Goal: Task Accomplishment & Management: Use online tool/utility

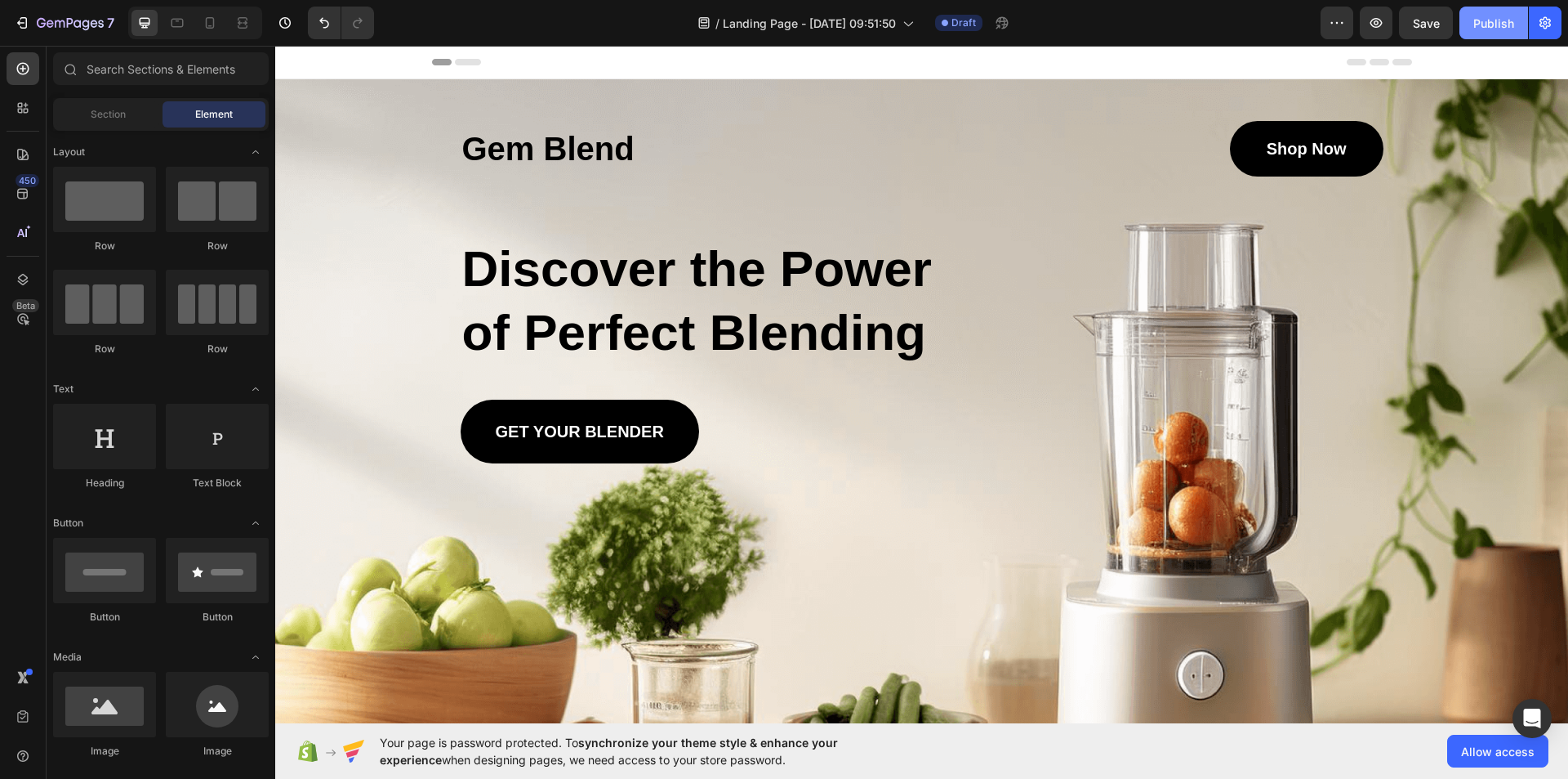
click at [1508, 20] on div "Publish" at bounding box center [1493, 23] width 41 height 17
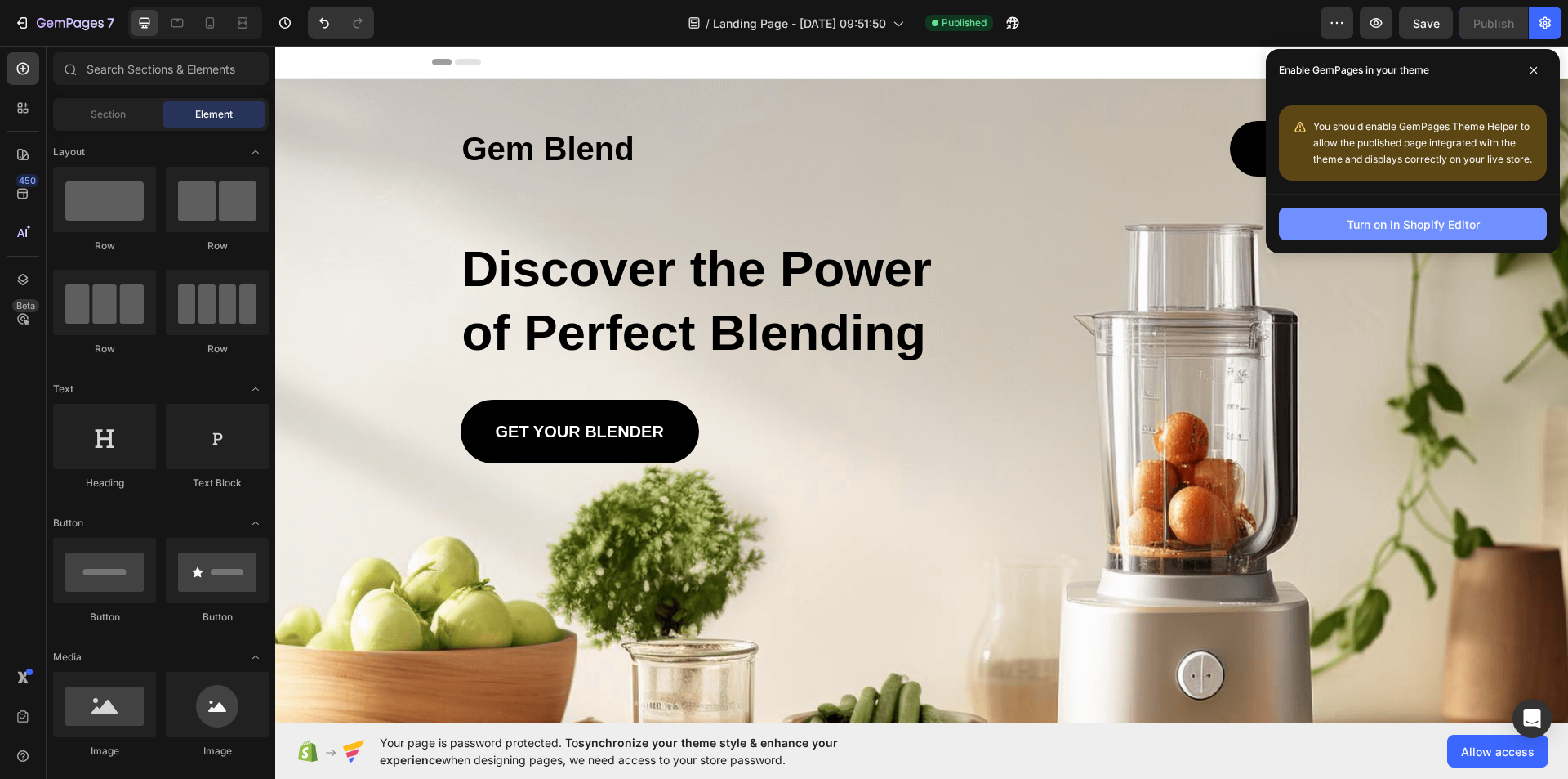
click at [1420, 225] on div "Turn on in Shopify Editor" at bounding box center [1412, 224] width 133 height 17
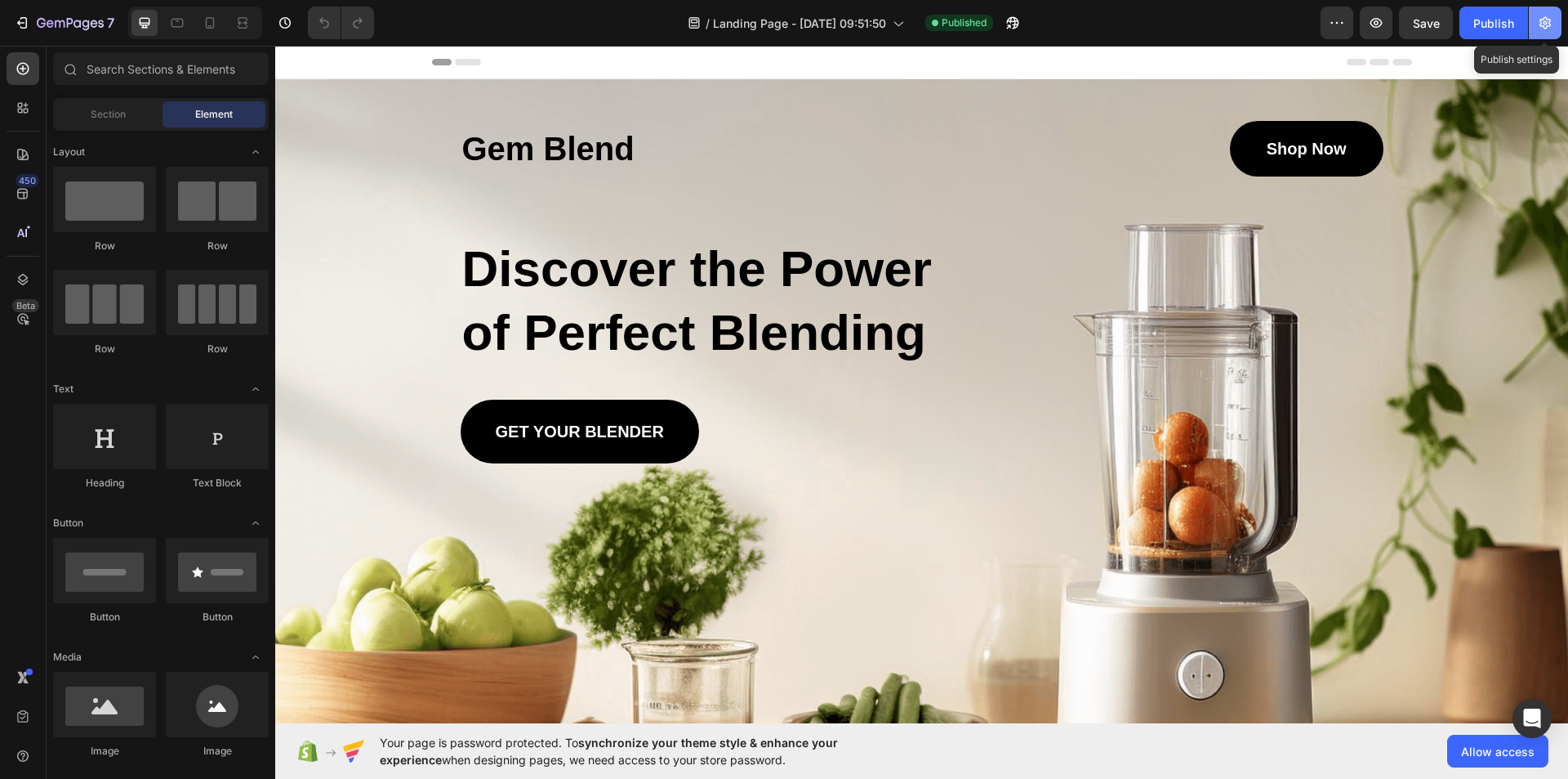
click at [1546, 26] on icon "button" at bounding box center [1545, 23] width 16 height 16
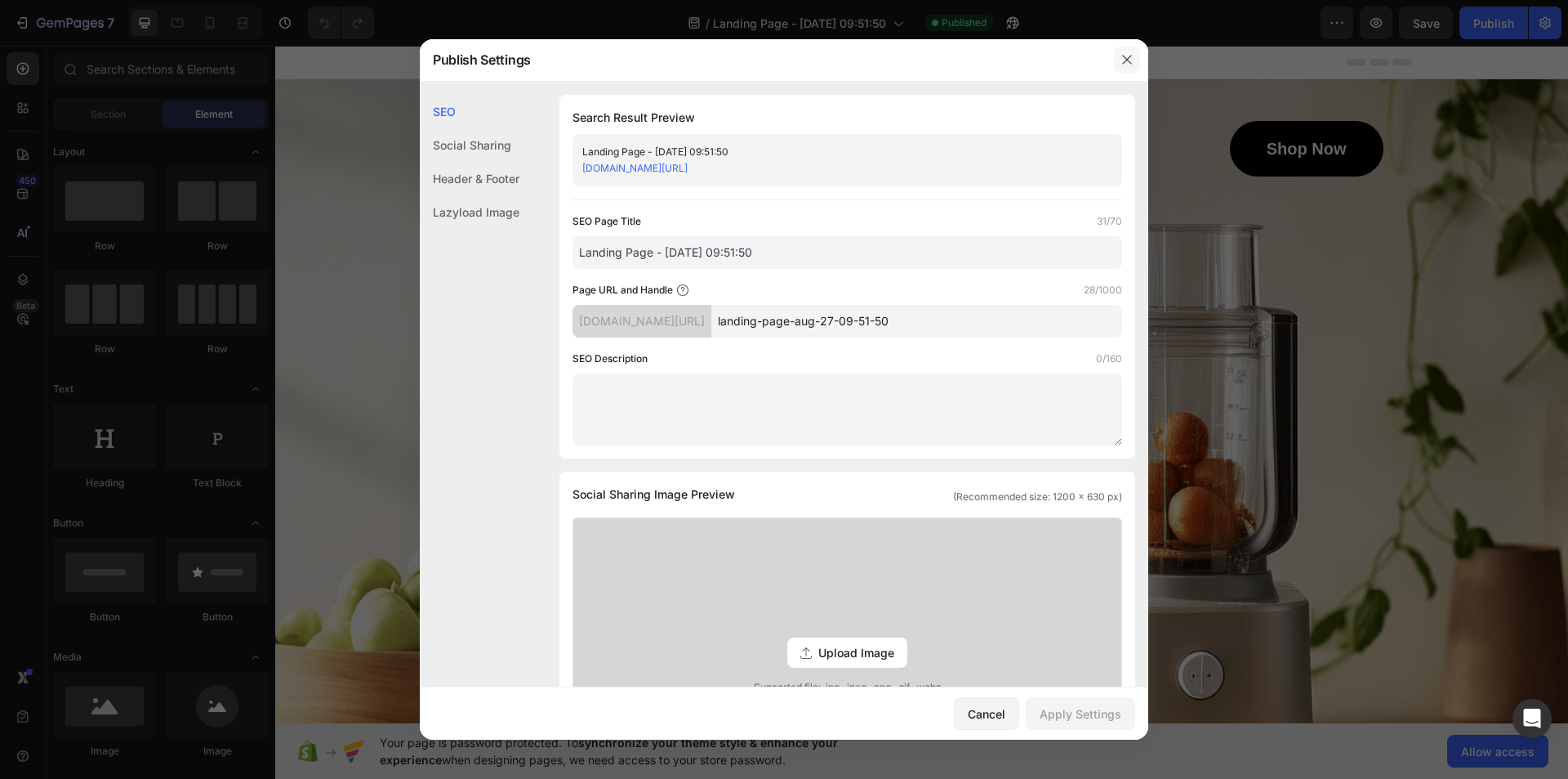
click at [1124, 63] on icon "button" at bounding box center [1126, 59] width 13 height 13
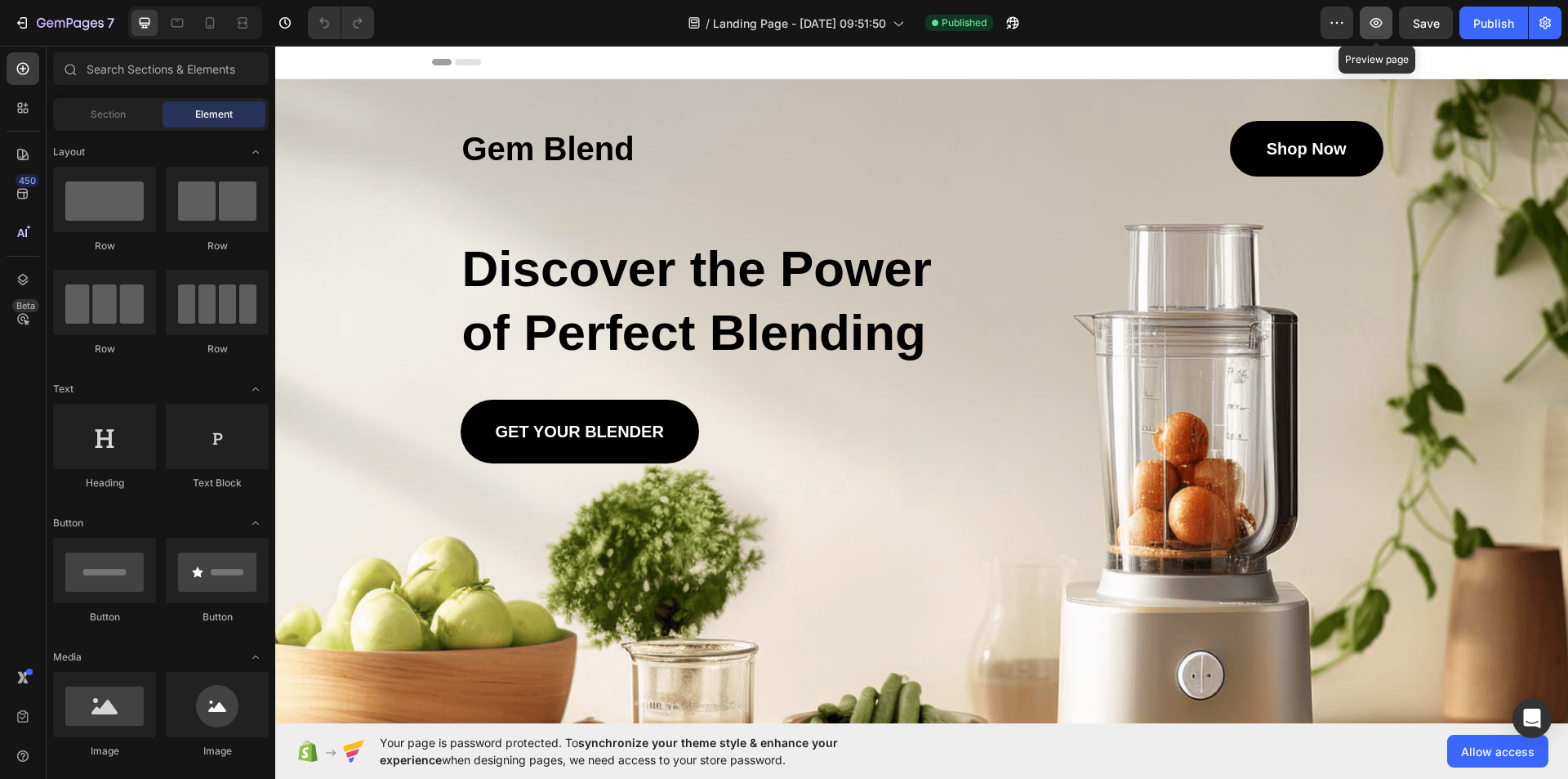
click at [1374, 20] on icon "button" at bounding box center [1375, 23] width 16 height 16
click at [1481, 754] on span "Allow access" at bounding box center [1498, 751] width 74 height 17
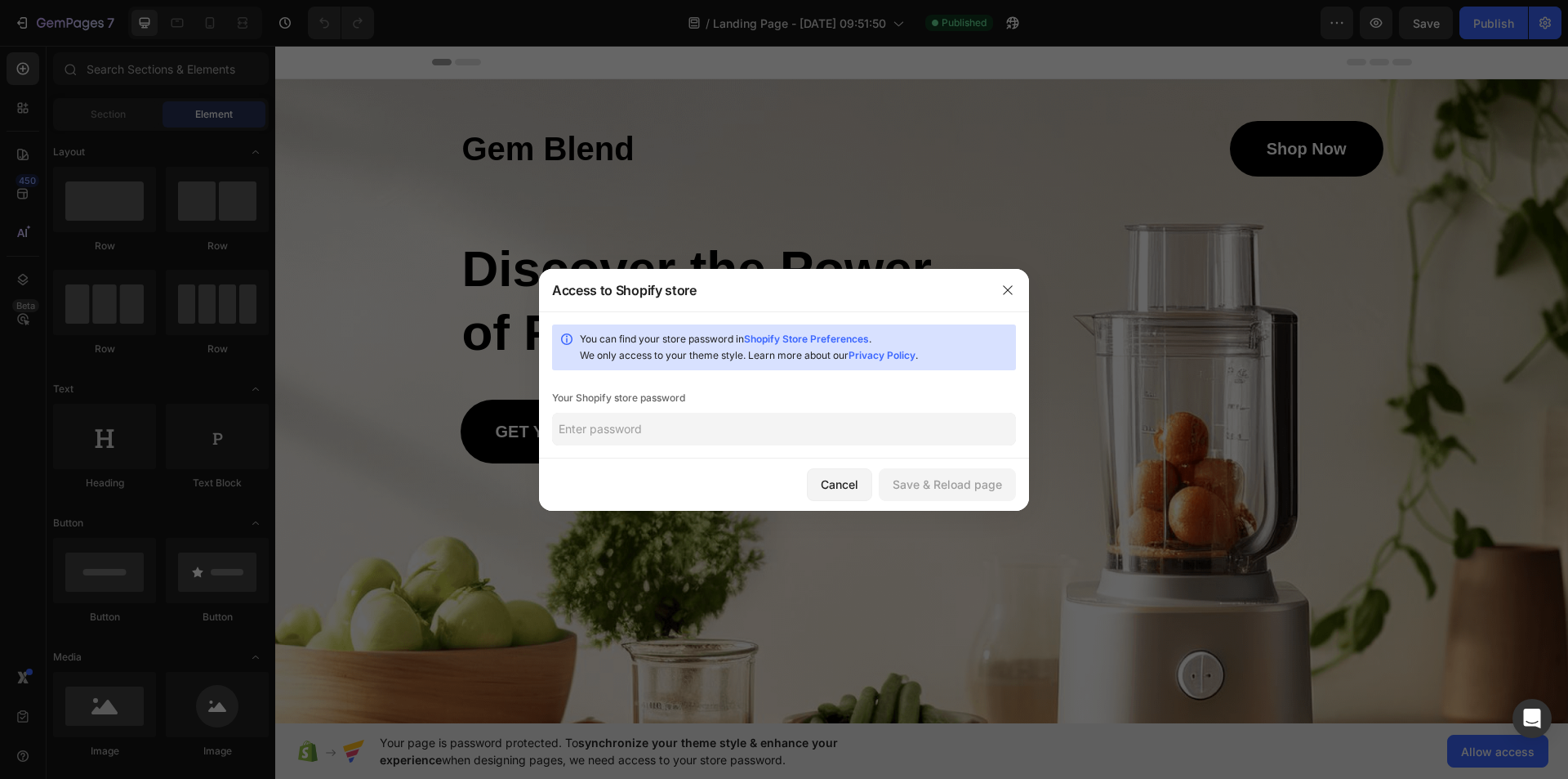
click at [671, 434] on input "text" at bounding box center [784, 428] width 464 height 33
click at [918, 488] on div "Save & Reload page" at bounding box center [947, 483] width 110 height 17
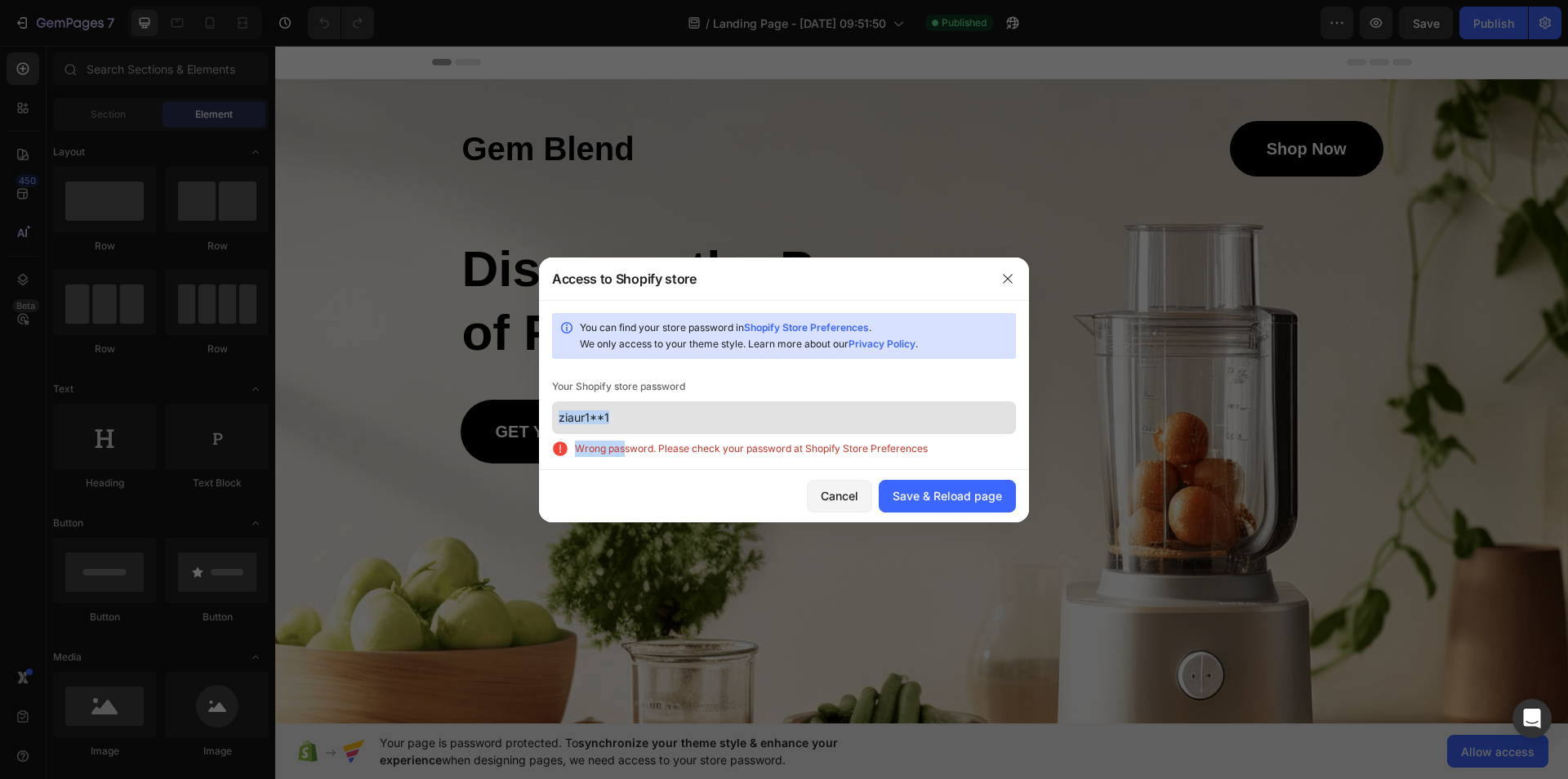
click at [626, 432] on div "You can find your store password in Shopify Store Preferences . We only access …" at bounding box center [784, 385] width 490 height 170
click at [623, 423] on input "ziaur1**1" at bounding box center [784, 417] width 464 height 33
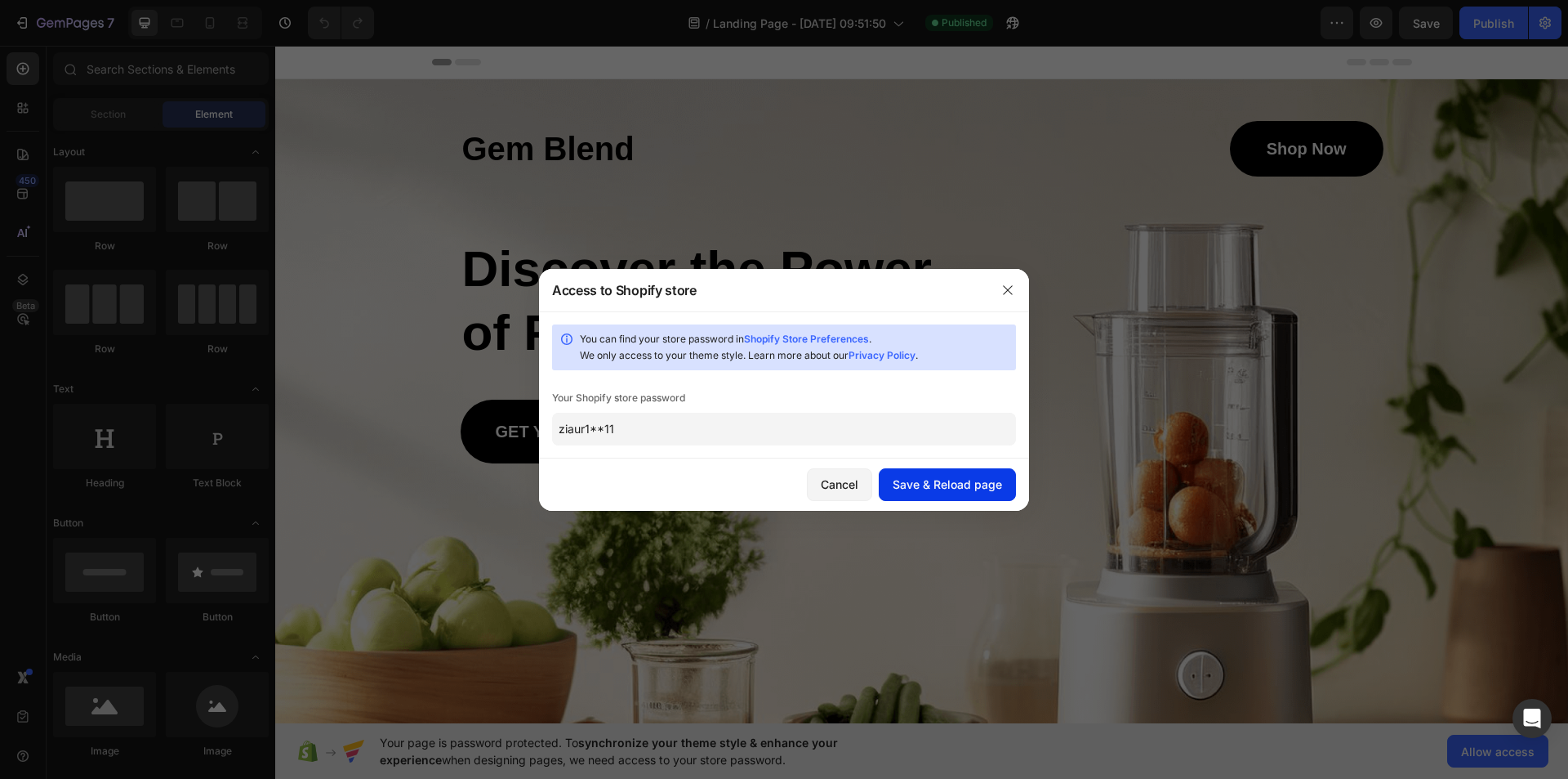
click at [967, 478] on div "Save & Reload page" at bounding box center [947, 483] width 110 height 17
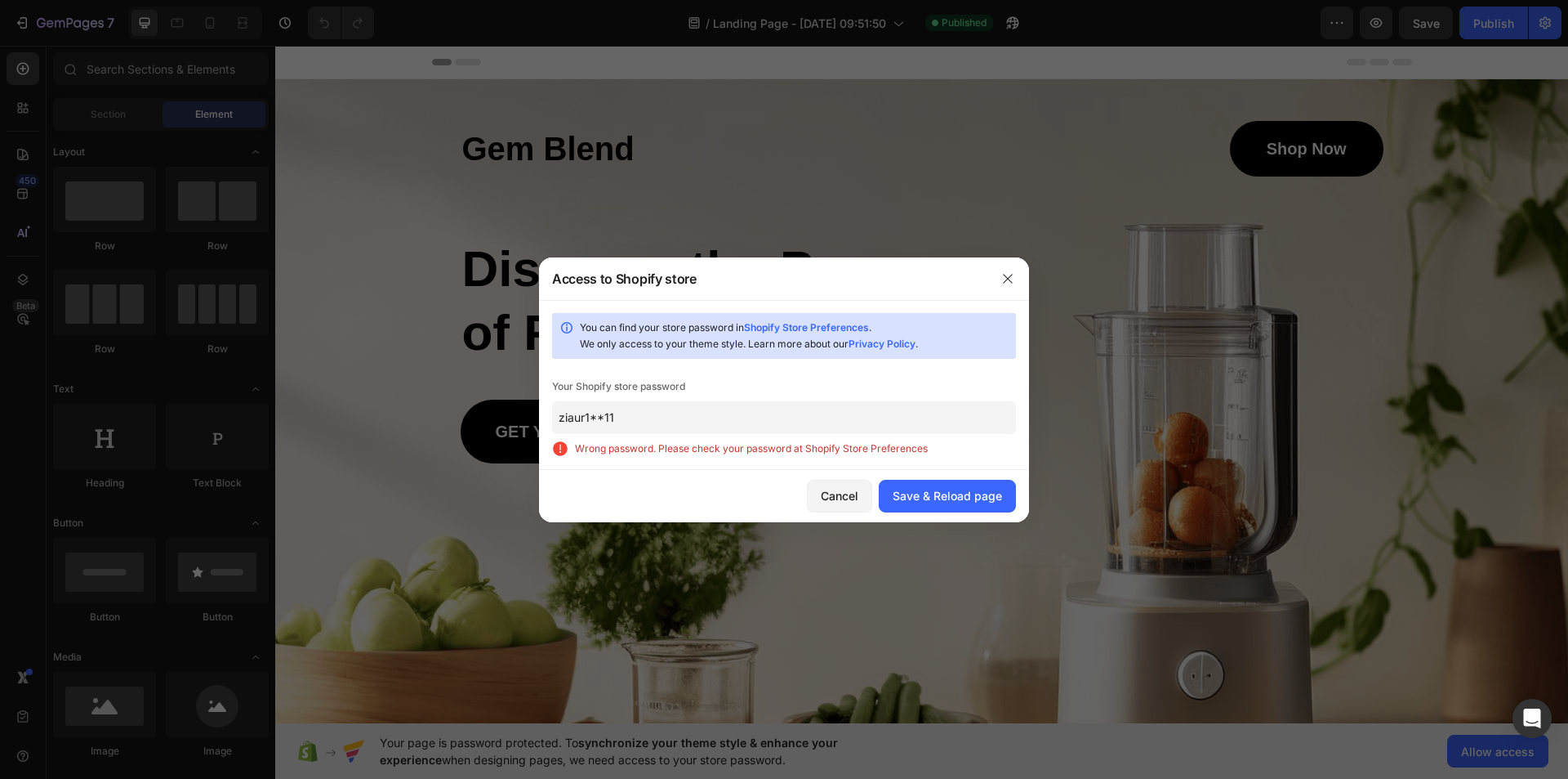
click at [629, 421] on input "ziaur1**11" at bounding box center [784, 417] width 464 height 33
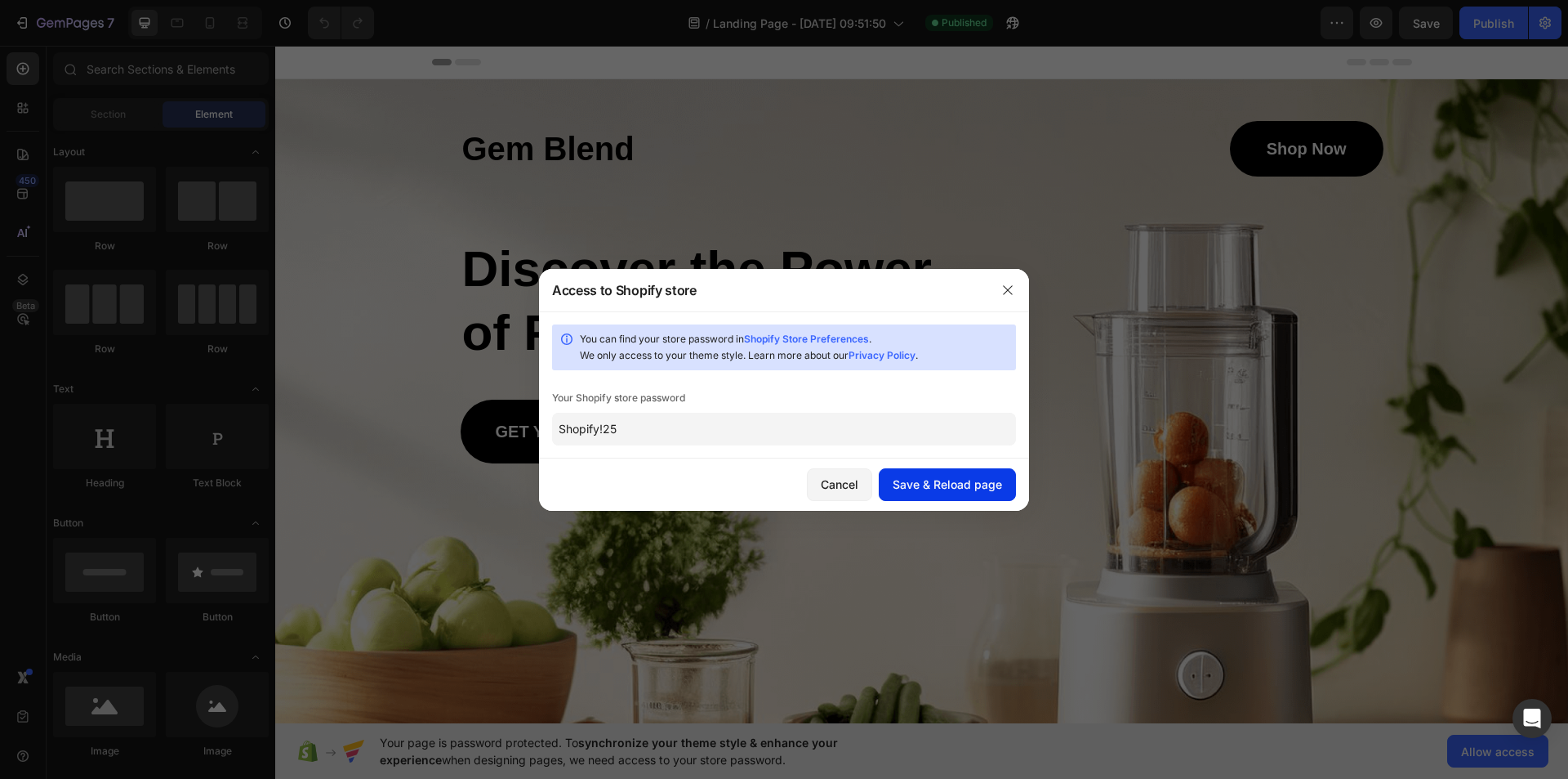
type input "Shopify!25"
click at [938, 472] on button "Save & Reload page" at bounding box center [946, 484] width 137 height 33
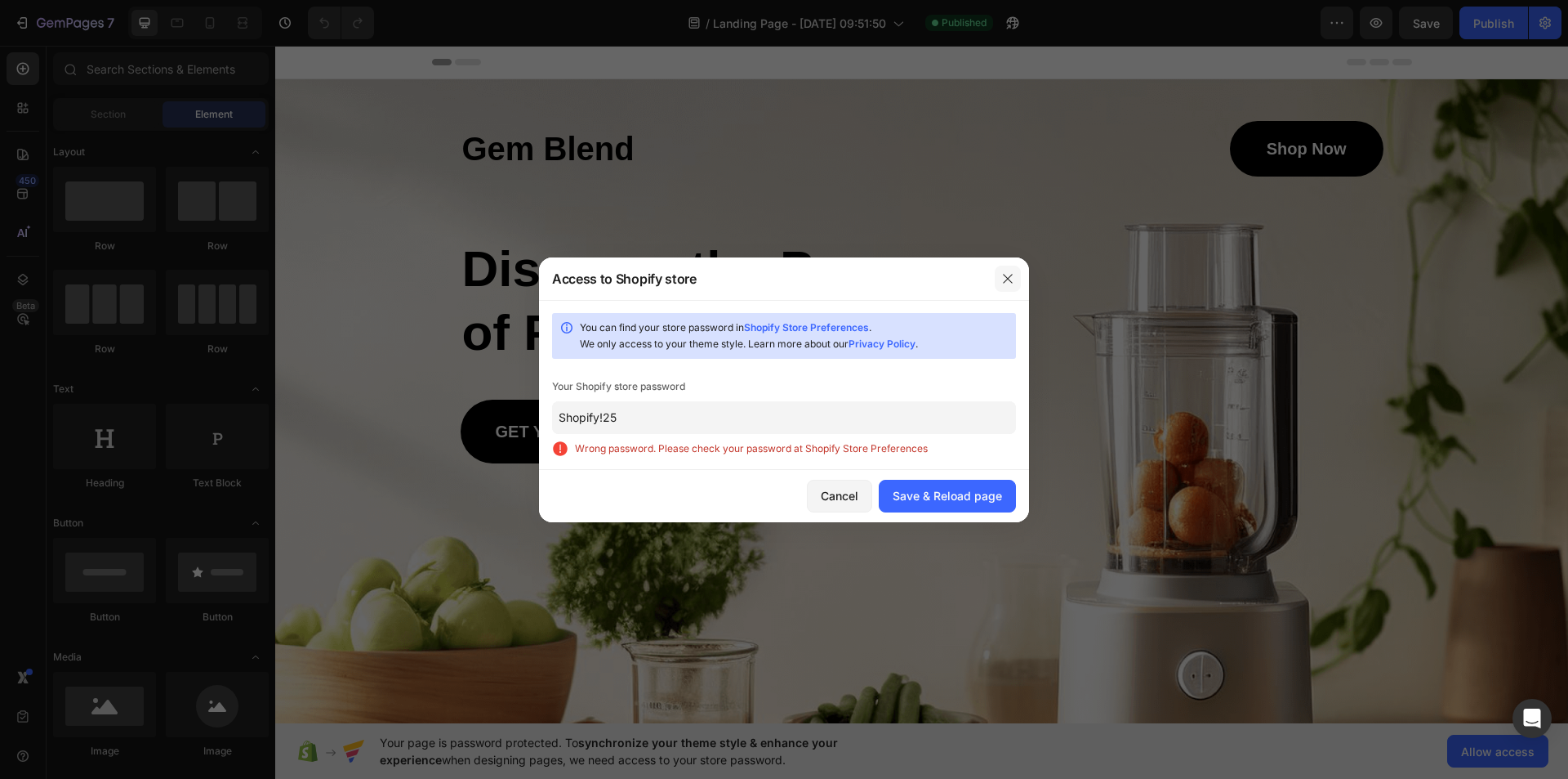
click at [1008, 277] on icon "button" at bounding box center [1007, 278] width 9 height 9
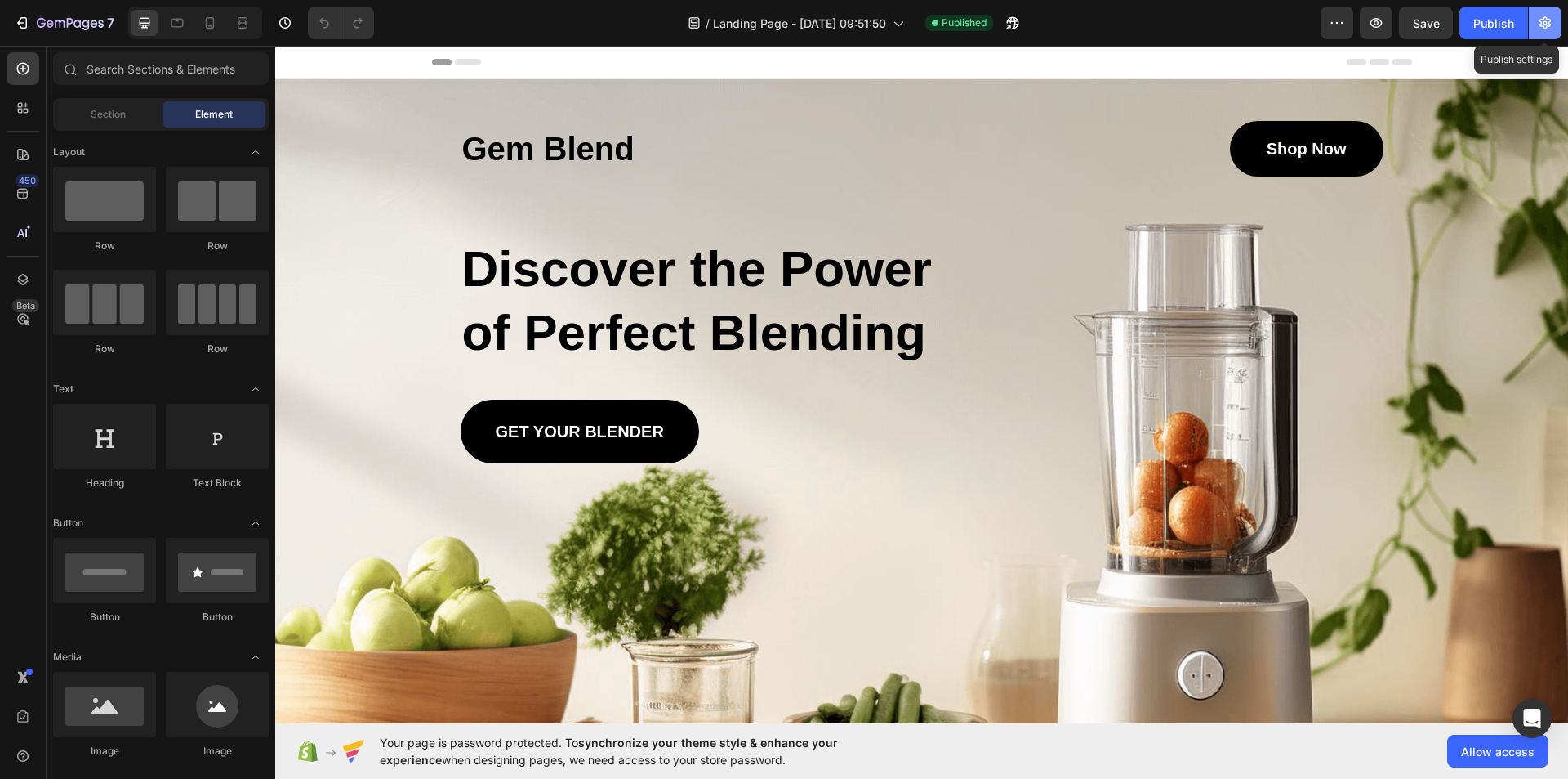
click at [1551, 14] on button "button" at bounding box center [1544, 23] width 33 height 33
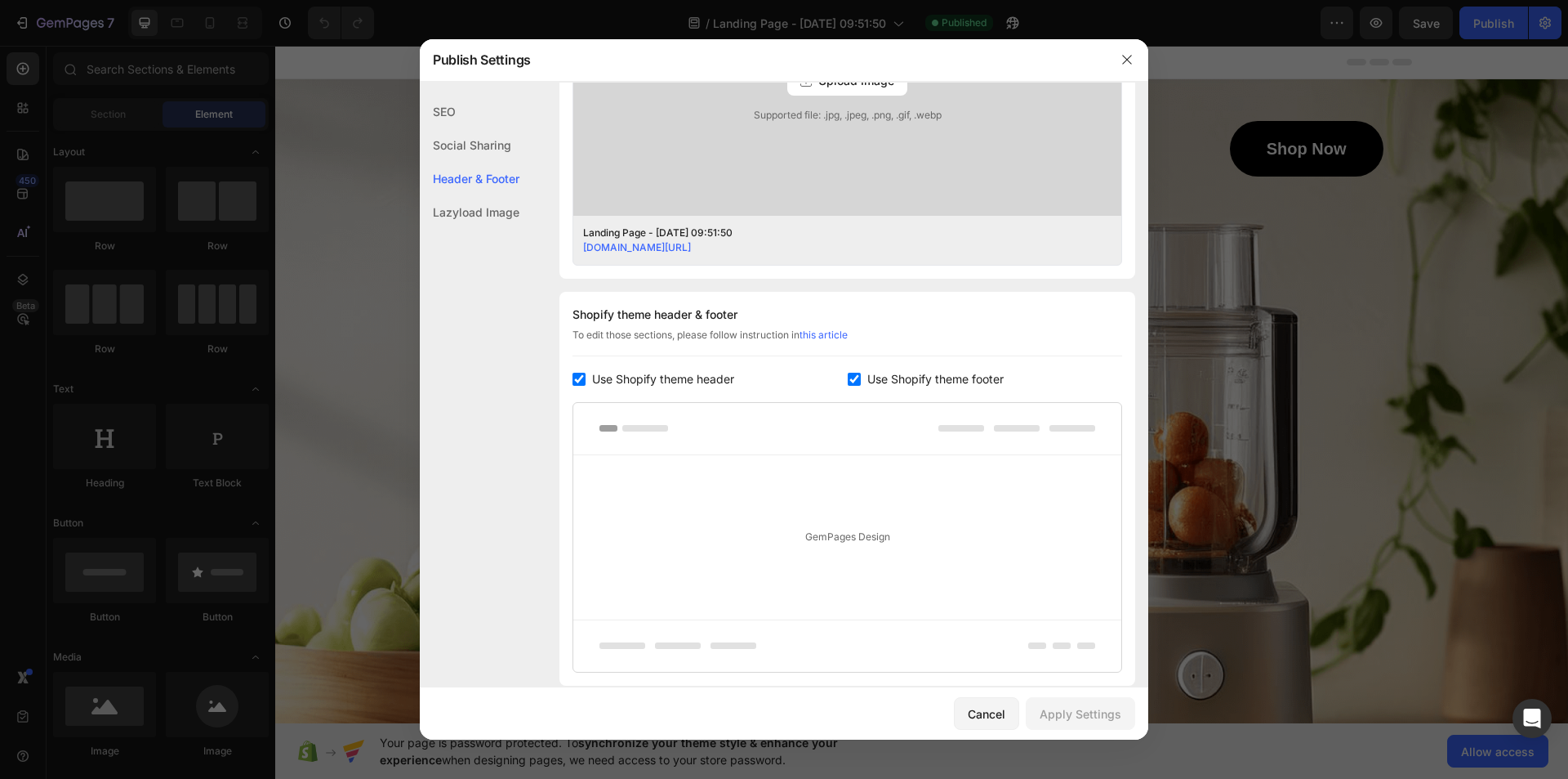
scroll to position [690, 0]
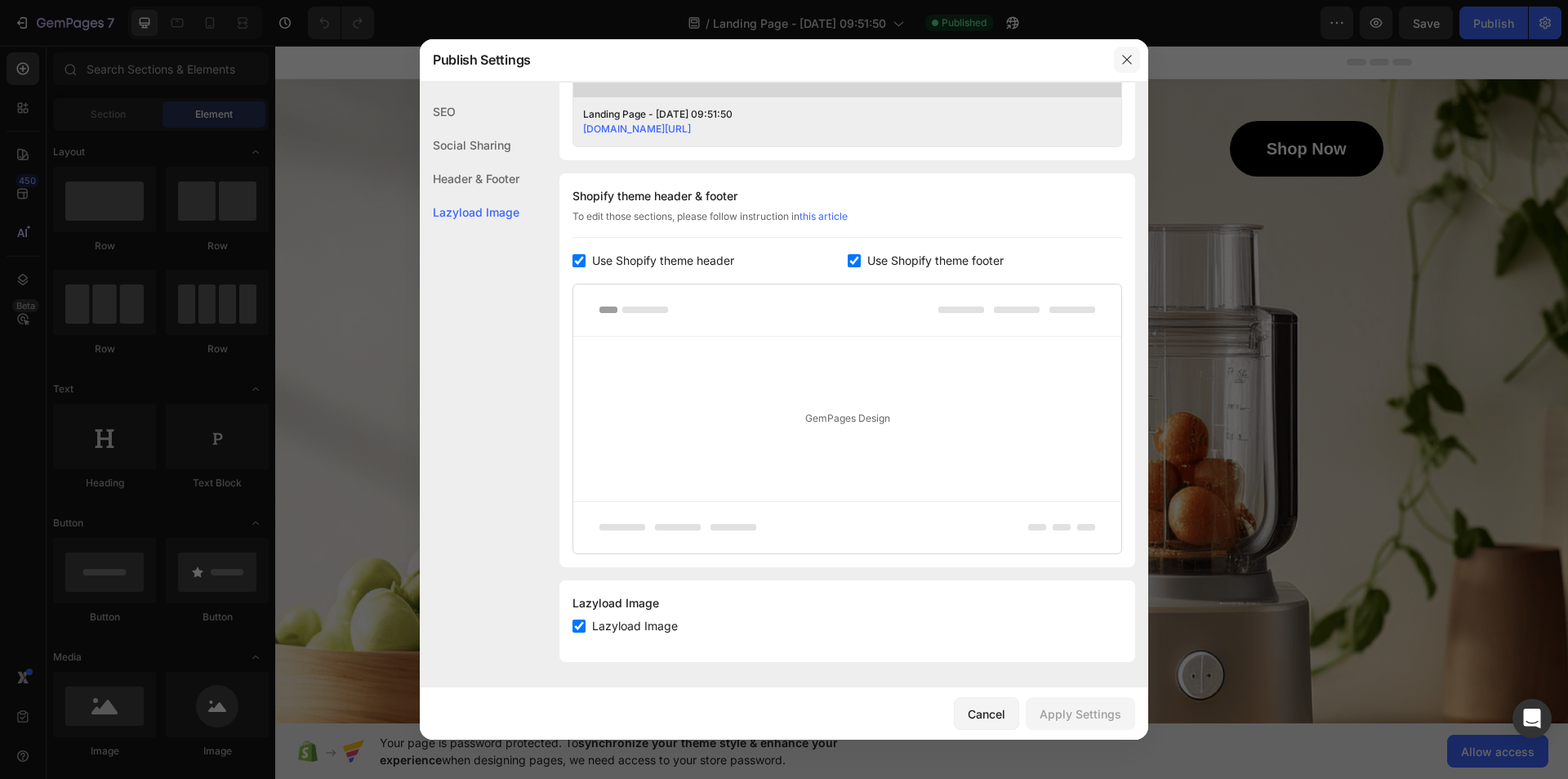
drag, startPoint x: 1122, startPoint y: 60, endPoint x: 823, endPoint y: 61, distance: 299.0
click at [1122, 60] on icon "button" at bounding box center [1126, 59] width 13 height 13
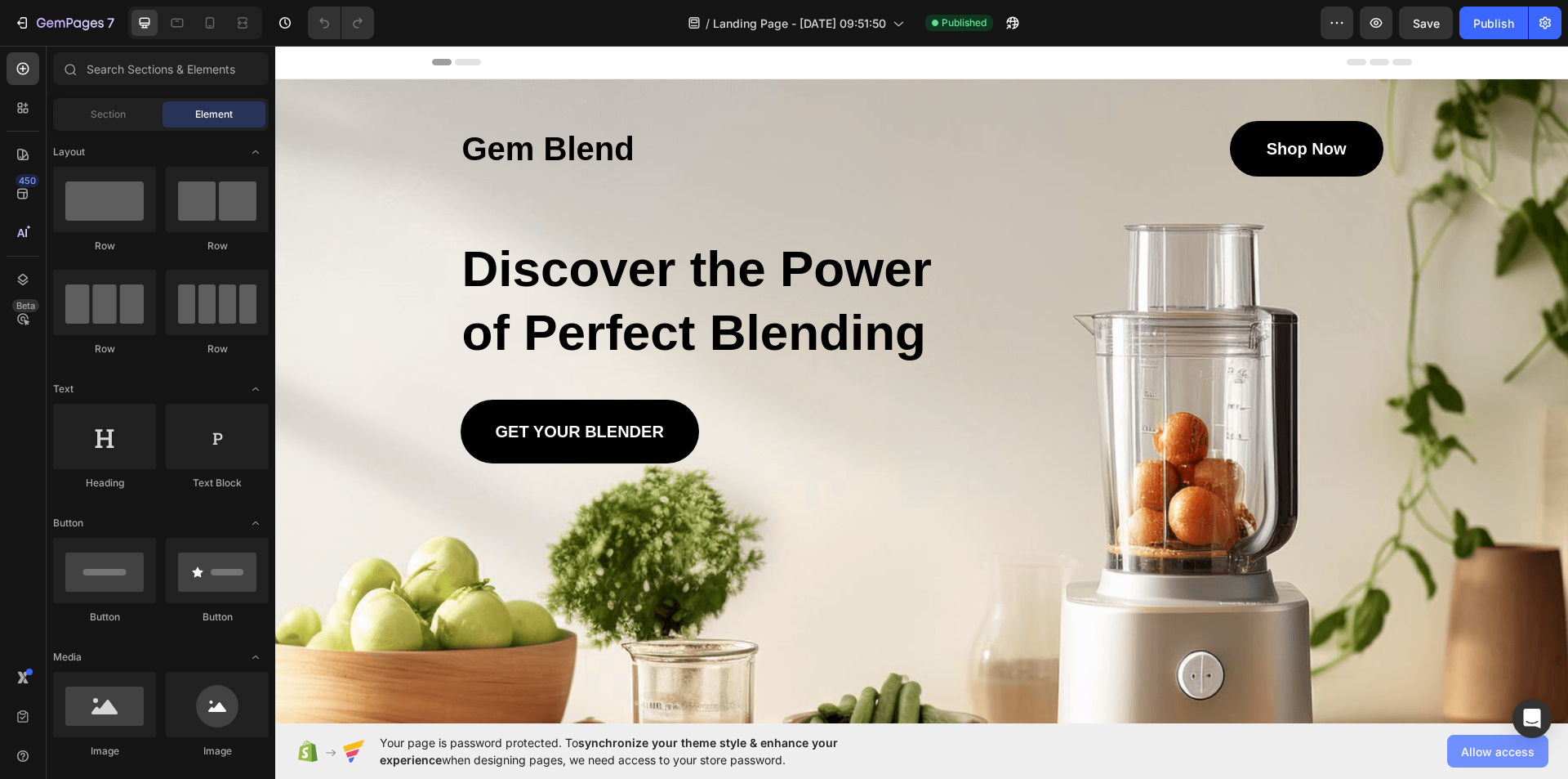
click at [1510, 751] on span "Allow access" at bounding box center [1498, 751] width 74 height 17
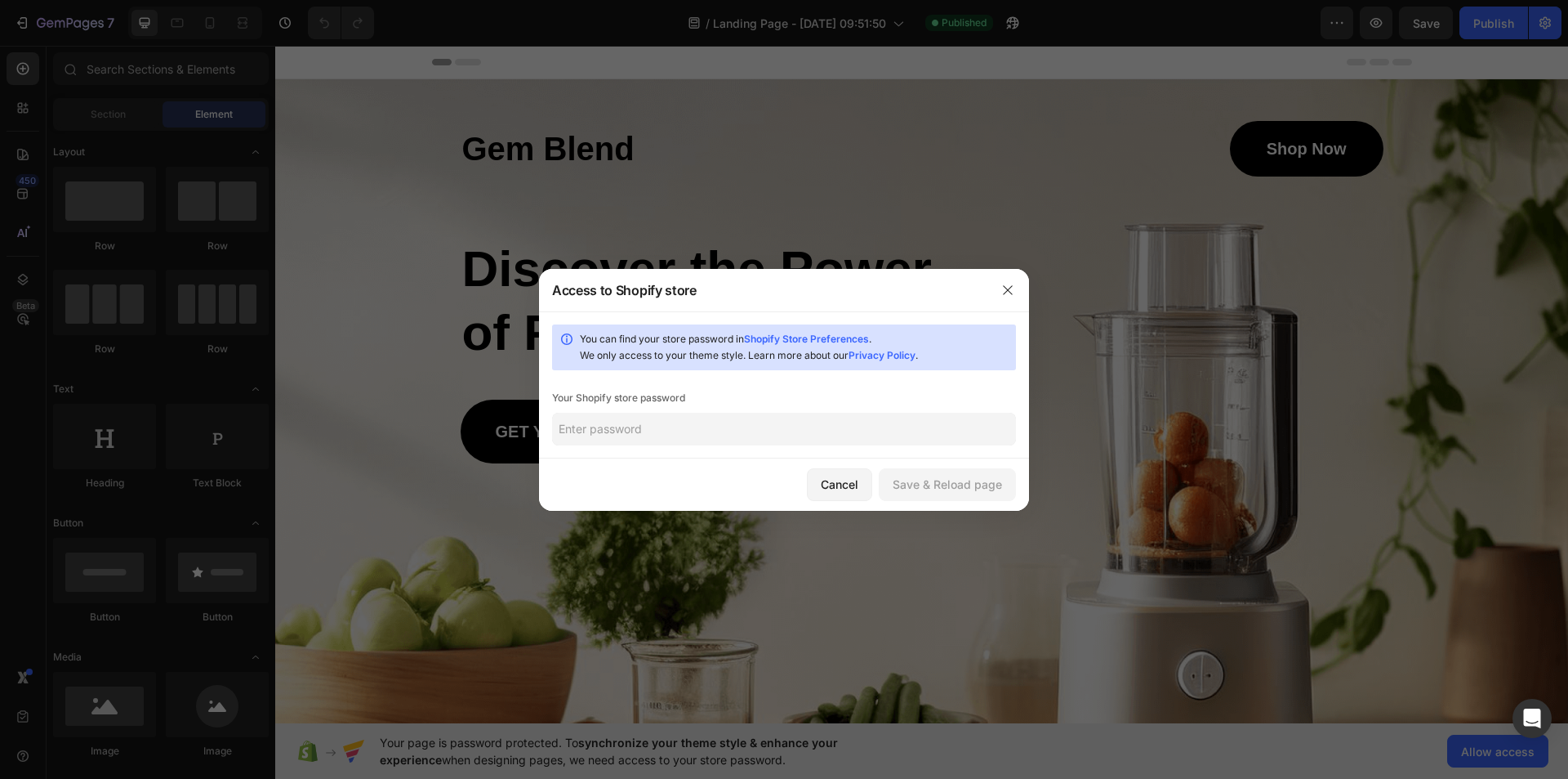
click at [623, 421] on input "text" at bounding box center [784, 428] width 464 height 33
paste input "ziamotivat"
click at [647, 431] on input "ziamotivat" at bounding box center [784, 428] width 464 height 33
type input "ziamotivate!25"
click at [960, 482] on div "Save & Reload page" at bounding box center [947, 483] width 110 height 17
